Goal: Register for event/course

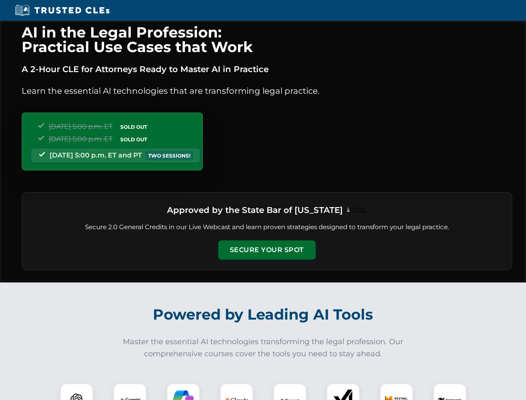
click at [267, 250] on button "Secure Your Spot" at bounding box center [266, 249] width 97 height 19
click at [77, 392] on img at bounding box center [77, 400] width 24 height 24
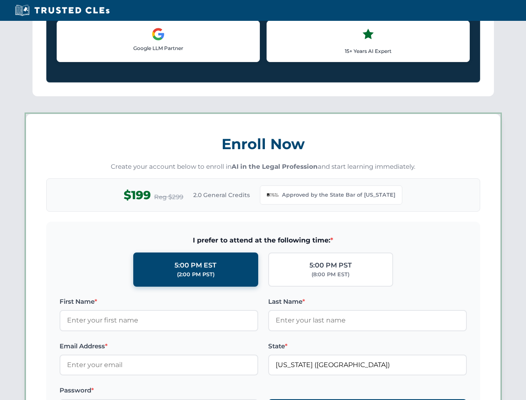
click at [183, 392] on label "Password *" at bounding box center [159, 390] width 199 height 10
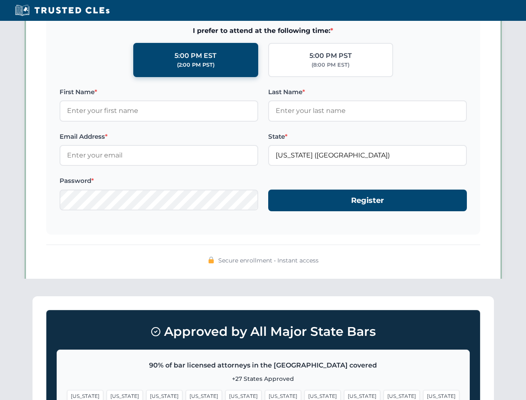
click at [384, 392] on span "[US_STATE]" at bounding box center [402, 396] width 36 height 12
